Goal: Task Accomplishment & Management: Use online tool/utility

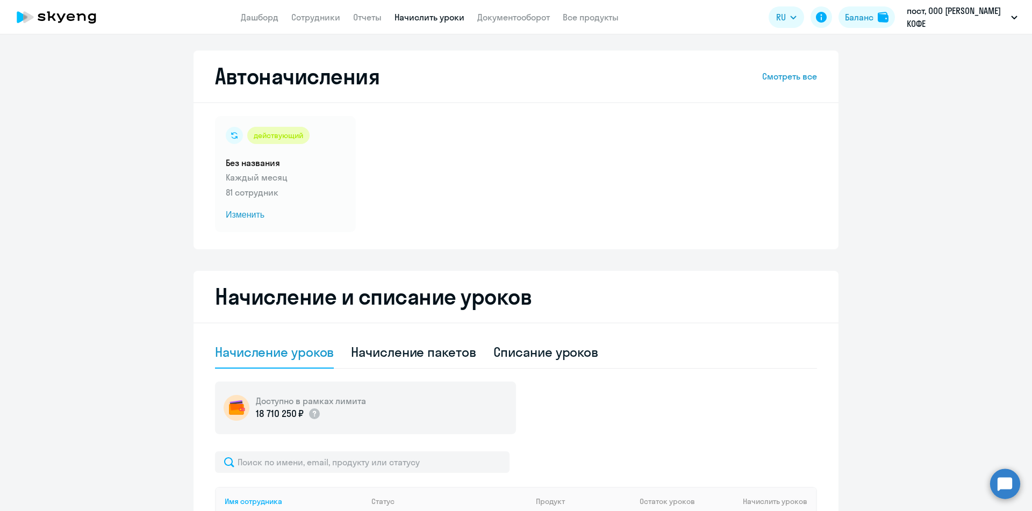
select select "10"
click at [325, 19] on link "Сотрудники" at bounding box center [315, 17] width 49 height 11
select select "30"
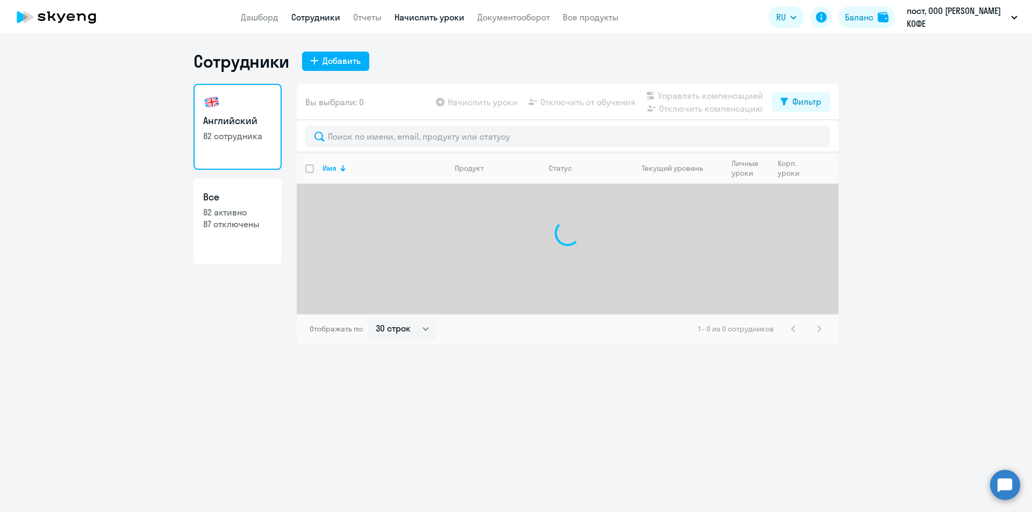
click at [426, 18] on link "Начислить уроки" at bounding box center [430, 17] width 70 height 11
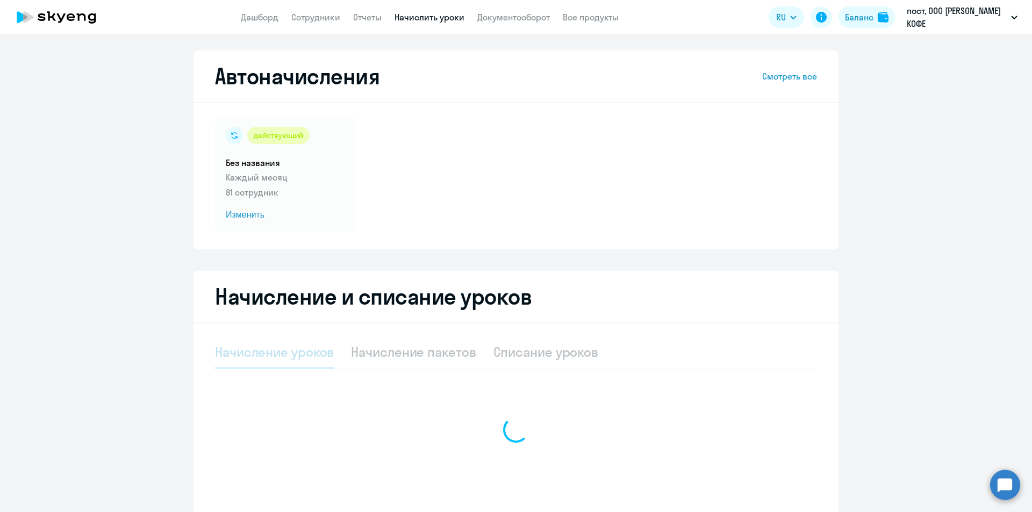
select select "10"
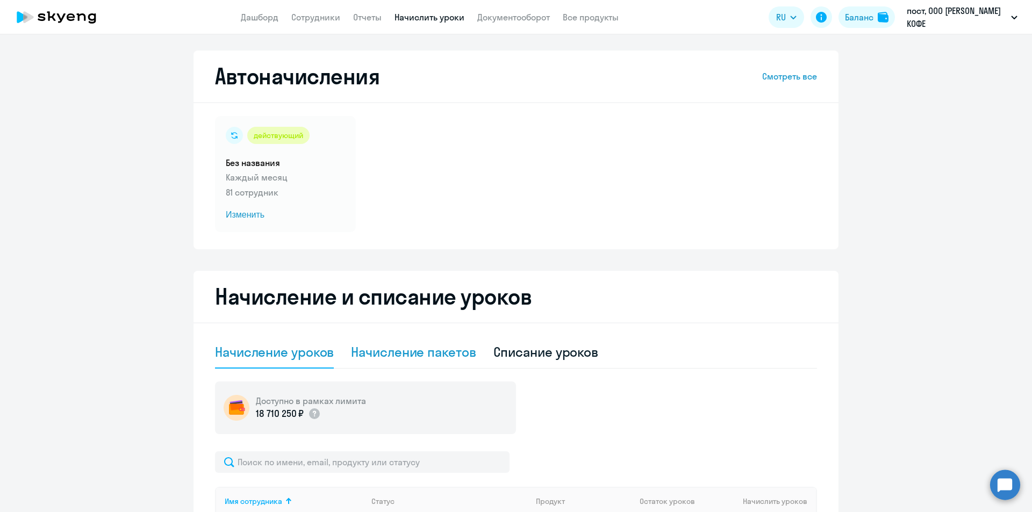
click at [404, 352] on div "Начисление пакетов" at bounding box center [413, 352] width 125 height 17
select select "10"
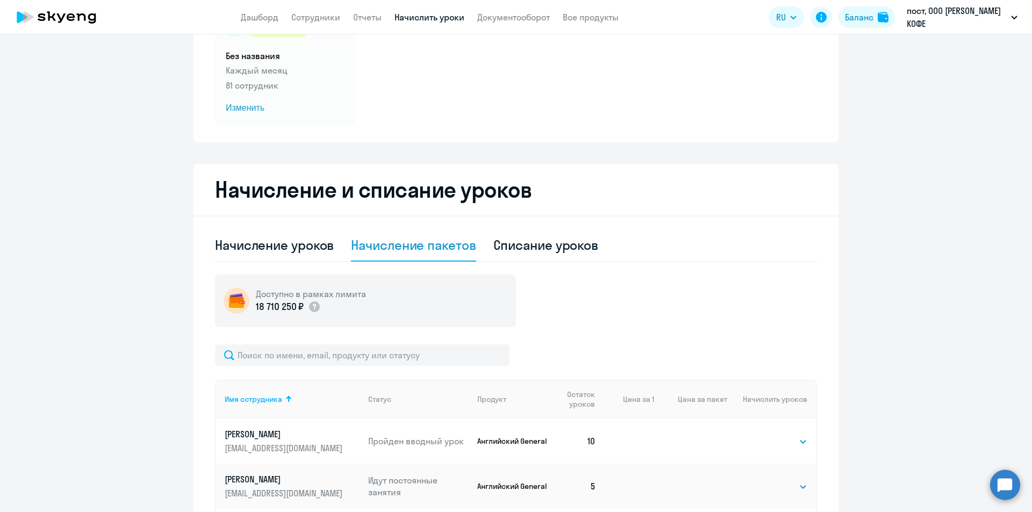
scroll to position [108, 0]
drag, startPoint x: 424, startPoint y: 342, endPoint x: 424, endPoint y: 347, distance: 5.4
click at [424, 347] on input "text" at bounding box center [362, 355] width 295 height 22
type input "и"
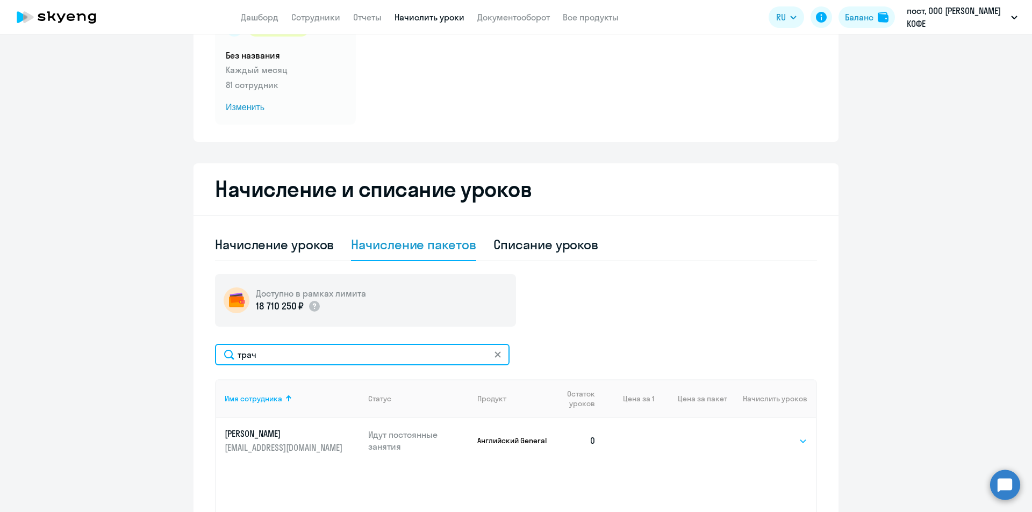
type input "трач"
click at [764, 444] on select "Выбрать 4 8 16 32 64" at bounding box center [786, 441] width 44 height 13
select select "4"
click at [764, 435] on select "Выбрать 4 8 16 32 64" at bounding box center [786, 441] width 44 height 13
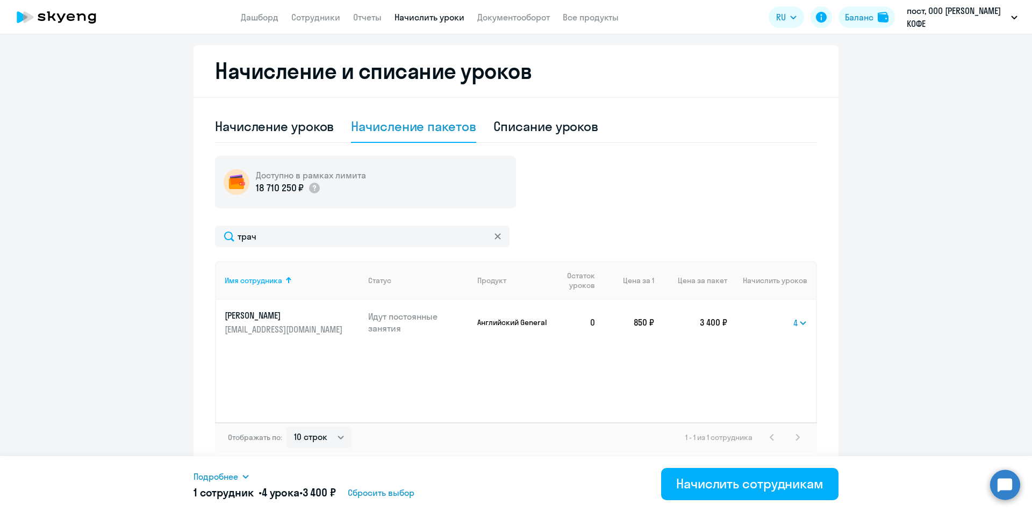
scroll to position [226, 0]
click at [758, 477] on div "Начислить сотрудникам" at bounding box center [749, 483] width 147 height 17
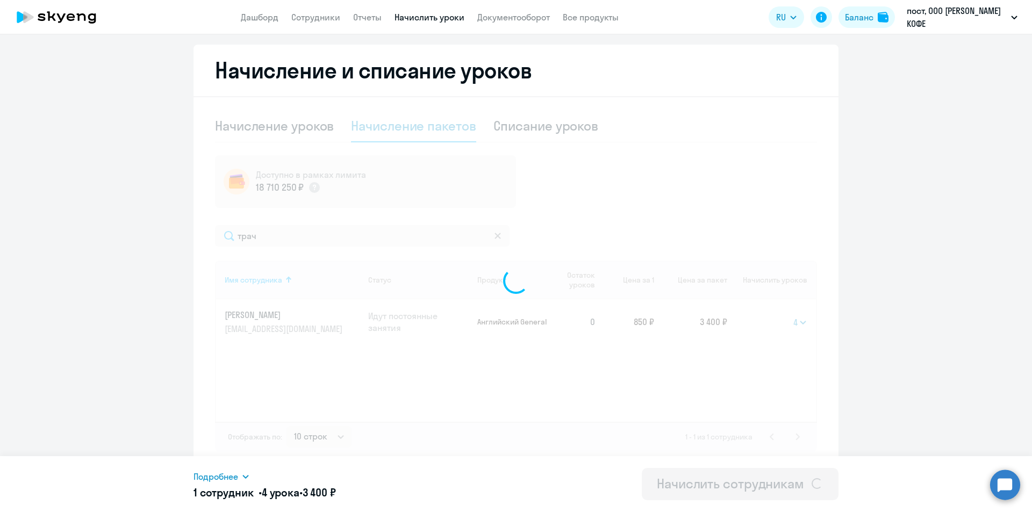
select select
